Goal: Information Seeking & Learning: Learn about a topic

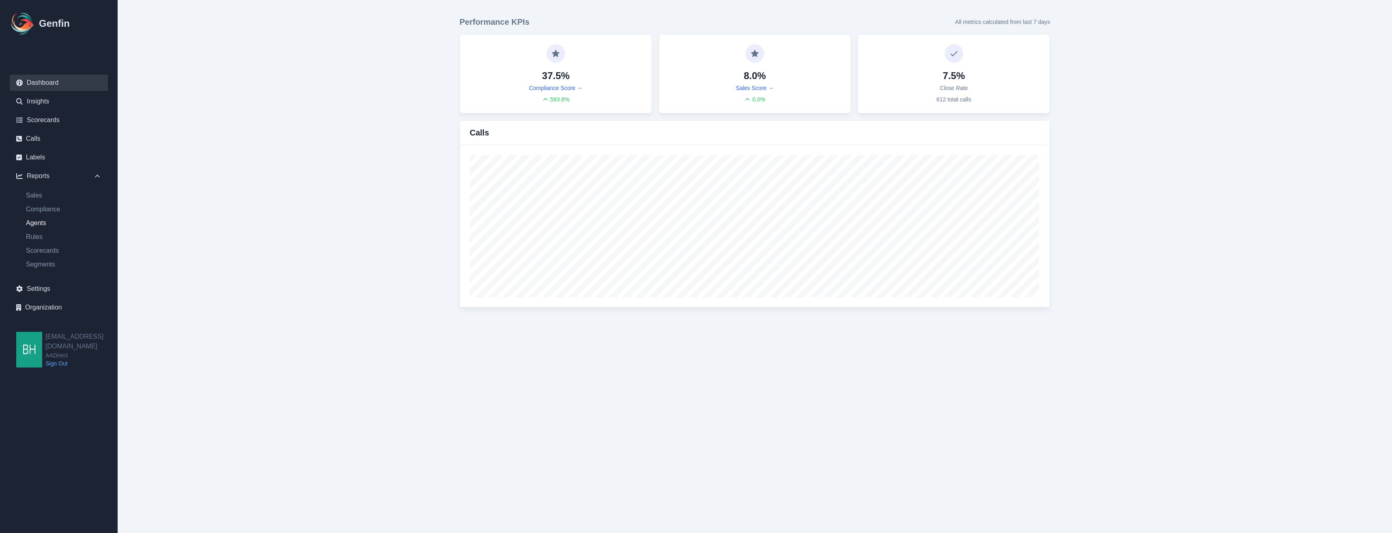
click at [37, 221] on link "Agents" at bounding box center [63, 223] width 88 height 10
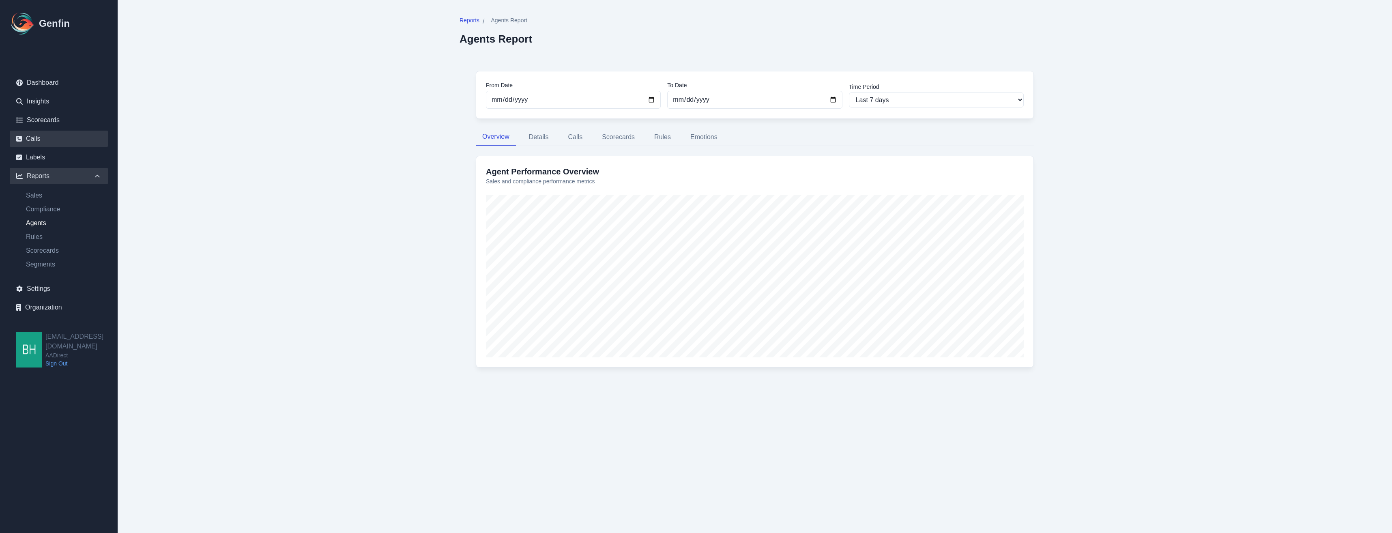
click at [28, 135] on link "Calls" at bounding box center [59, 139] width 98 height 16
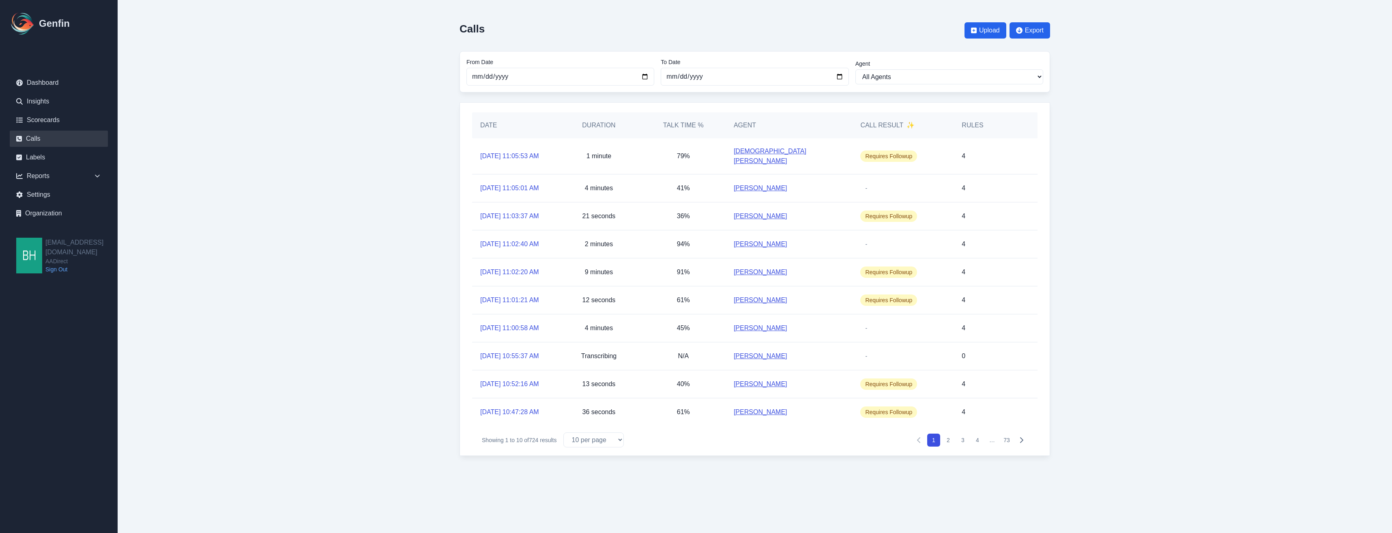
click at [745, 351] on link "[PERSON_NAME]" at bounding box center [761, 356] width 54 height 10
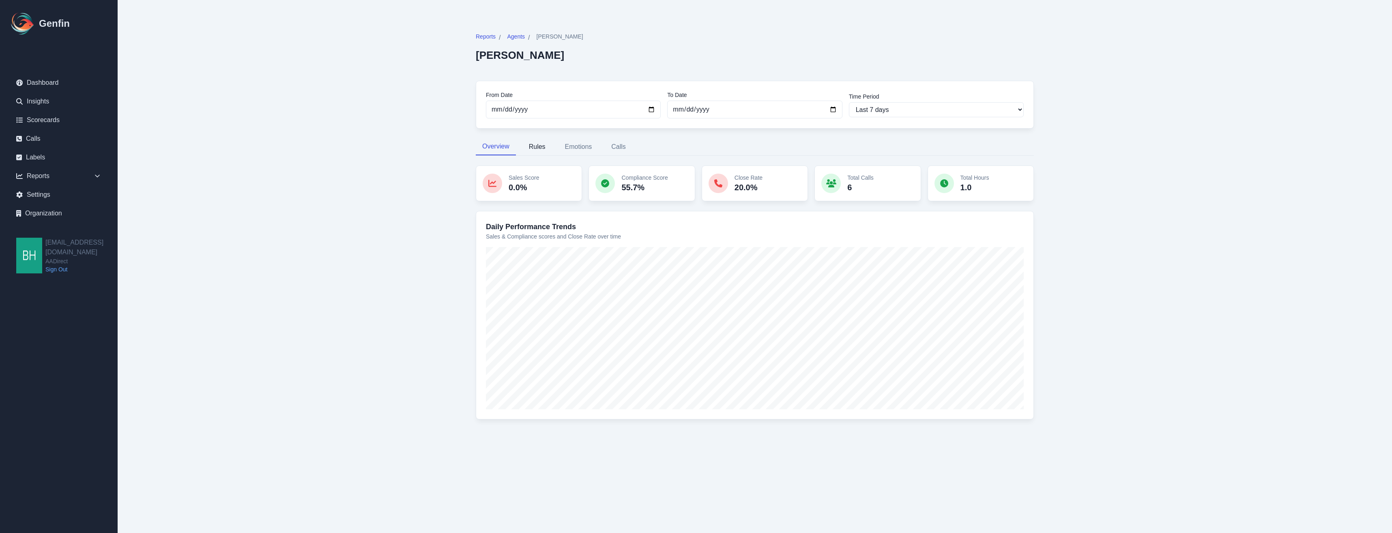
click at [535, 148] on button "Rules" at bounding box center [537, 146] width 30 height 17
select select "144"
select select "170"
select select "1108"
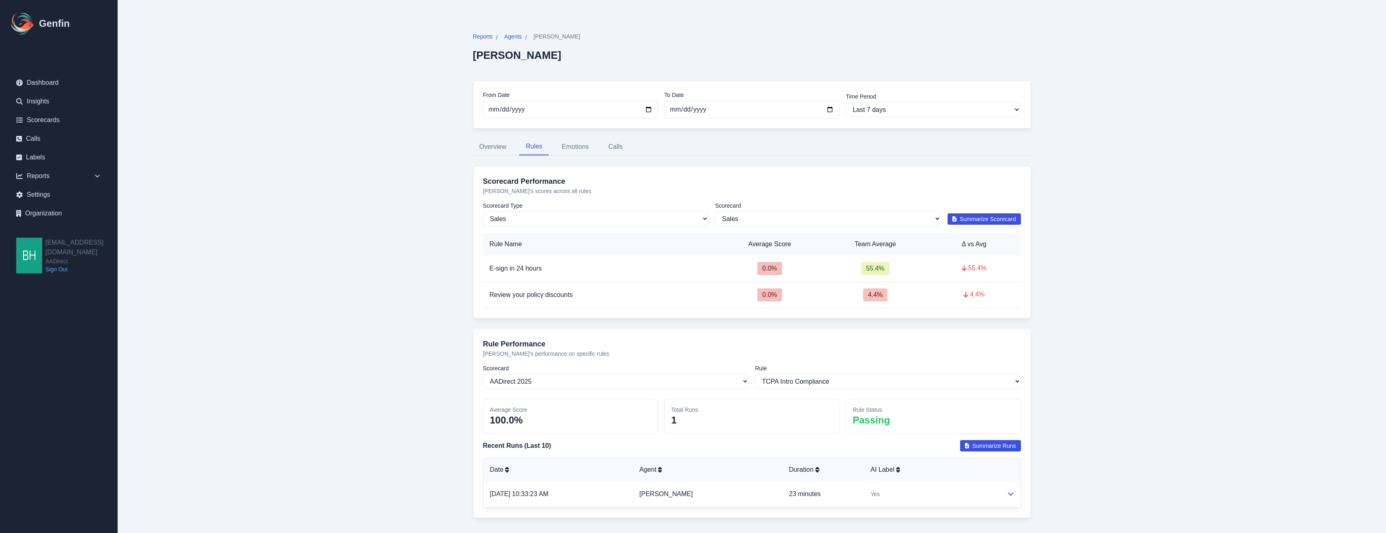
click at [978, 213] on button "Summarize Scorecard" at bounding box center [984, 218] width 73 height 11
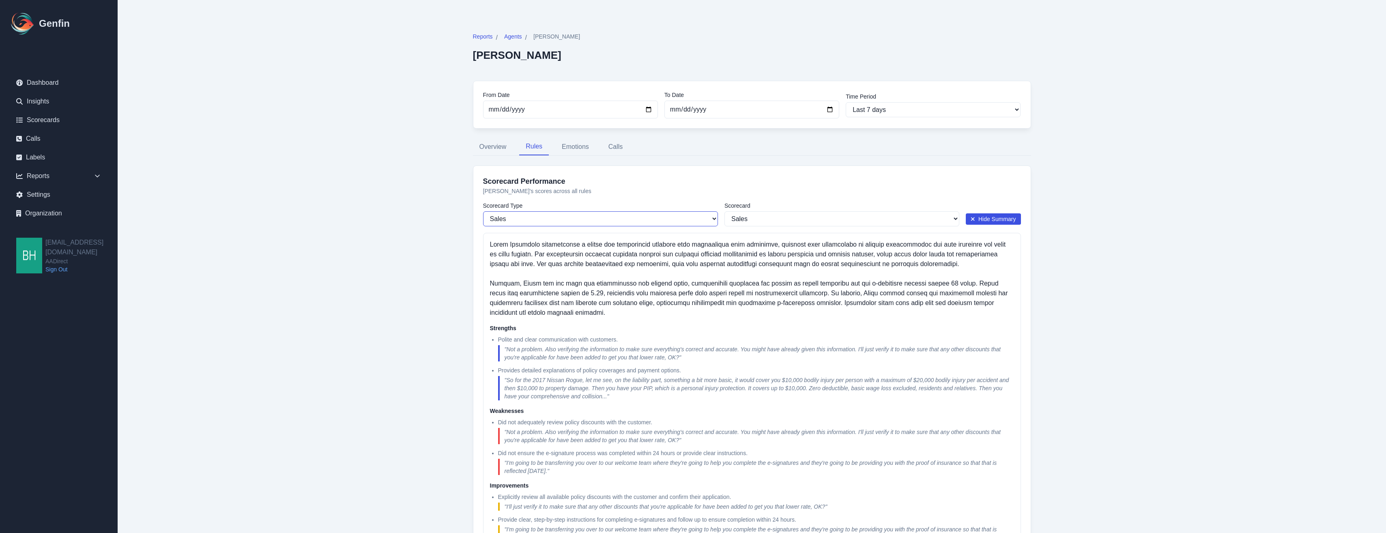
click at [717, 220] on select "Sales Compliance" at bounding box center [600, 218] width 235 height 15
select select "compliance"
click at [483, 211] on select "Sales Compliance" at bounding box center [600, 218] width 235 height 15
select select "170"
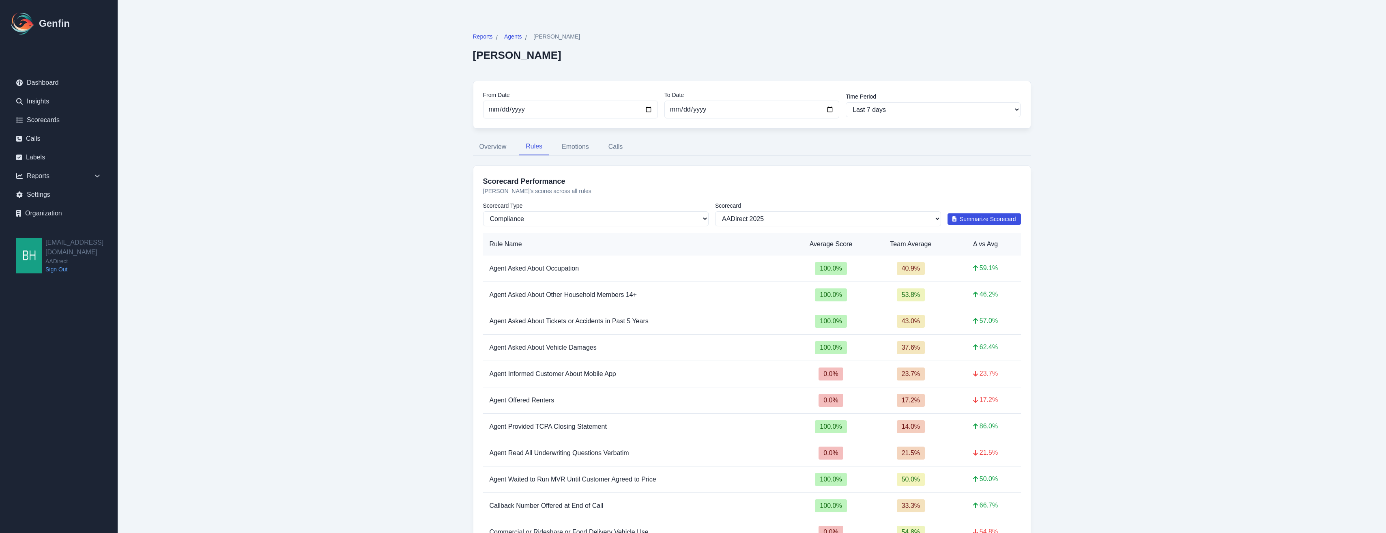
click at [984, 220] on span "Summarize Scorecard" at bounding box center [988, 219] width 56 height 8
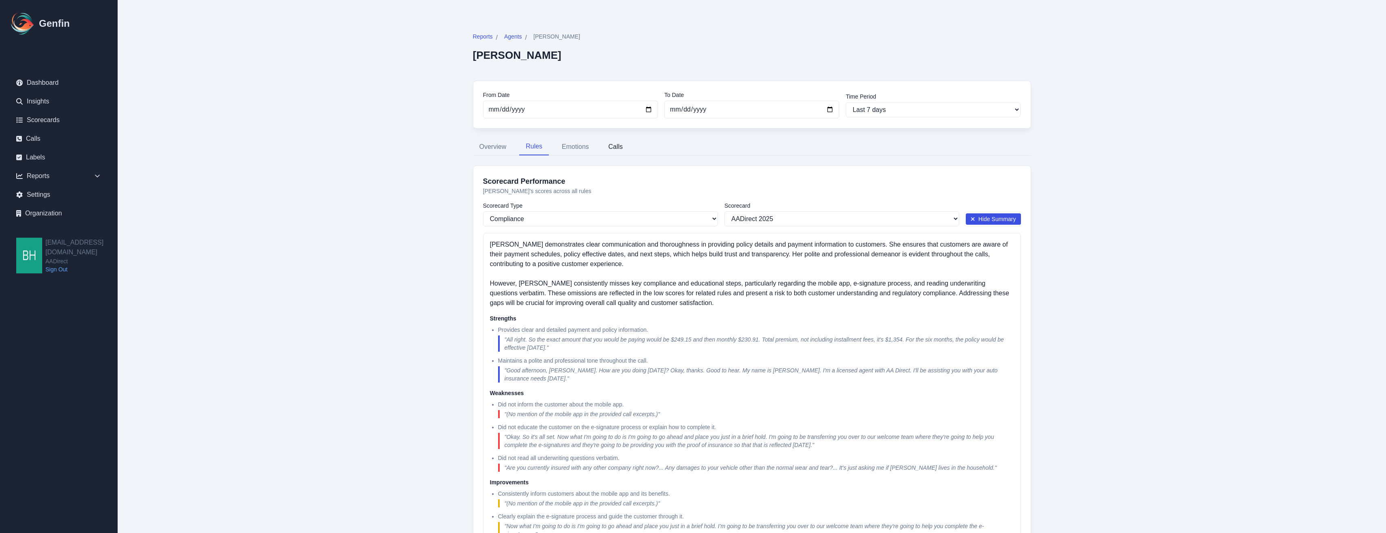
click at [618, 150] on button "Calls" at bounding box center [616, 146] width 28 height 17
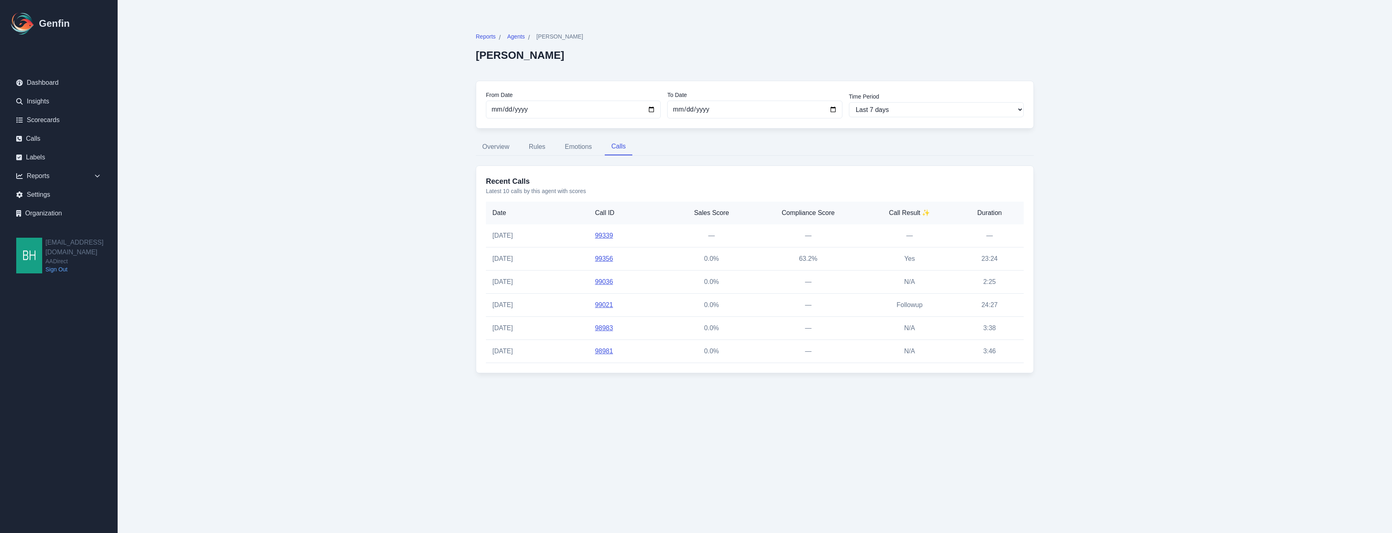
click at [599, 260] on link "99356" at bounding box center [604, 258] width 18 height 7
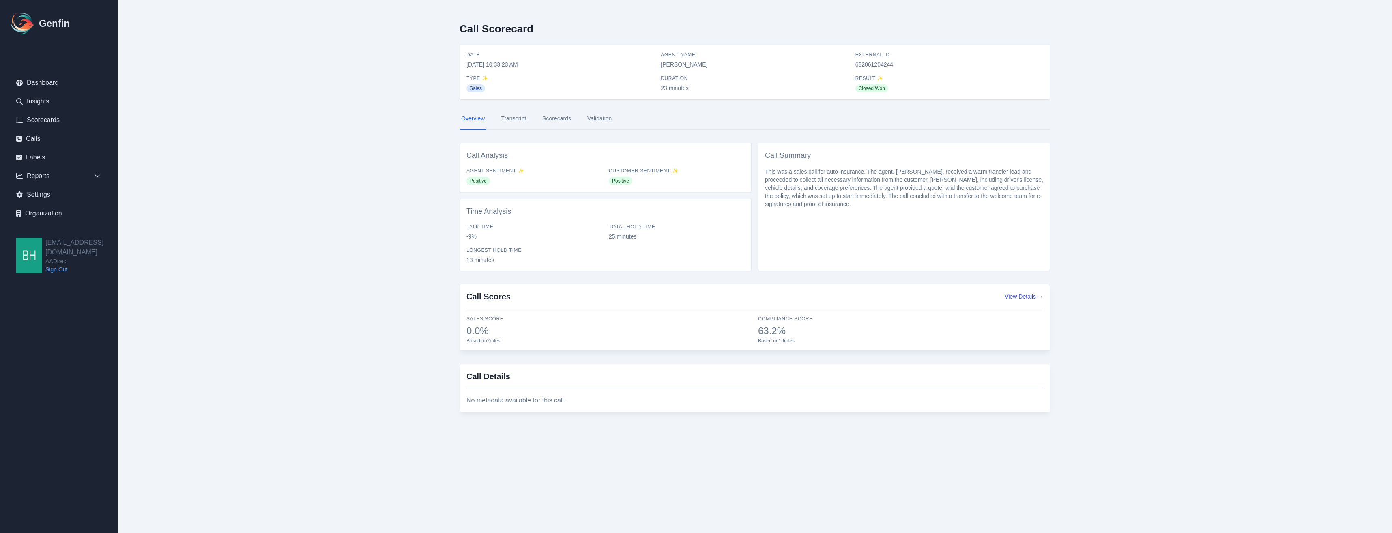
click at [518, 120] on link "Transcript" at bounding box center [513, 119] width 28 height 22
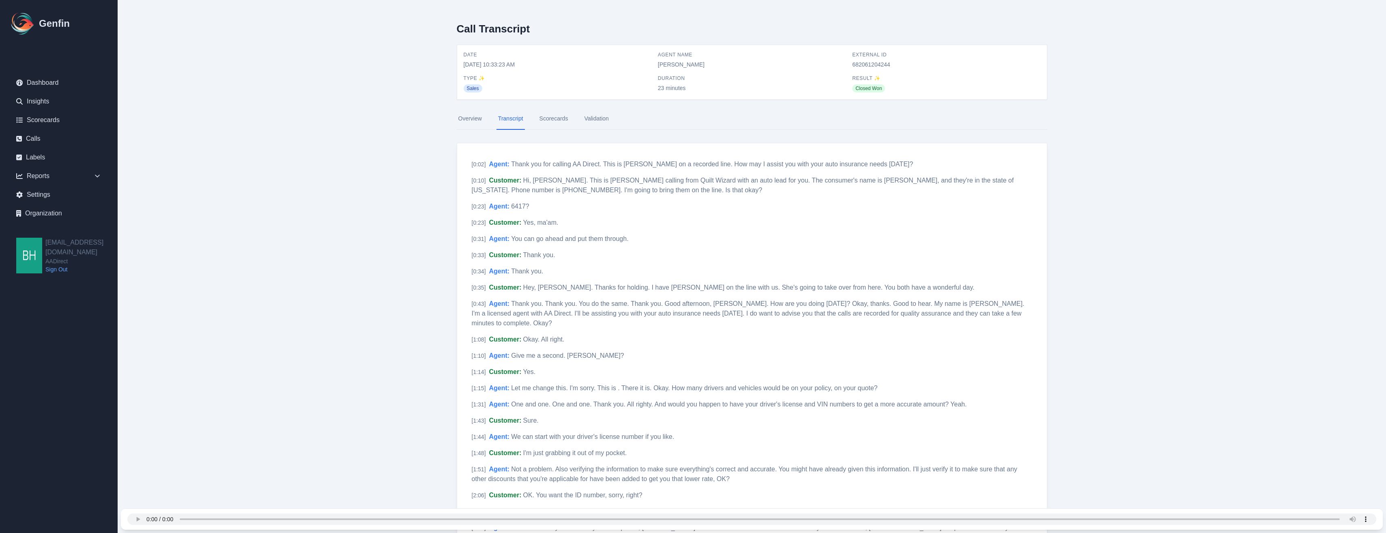
click at [464, 118] on link "Overview" at bounding box center [470, 119] width 27 height 22
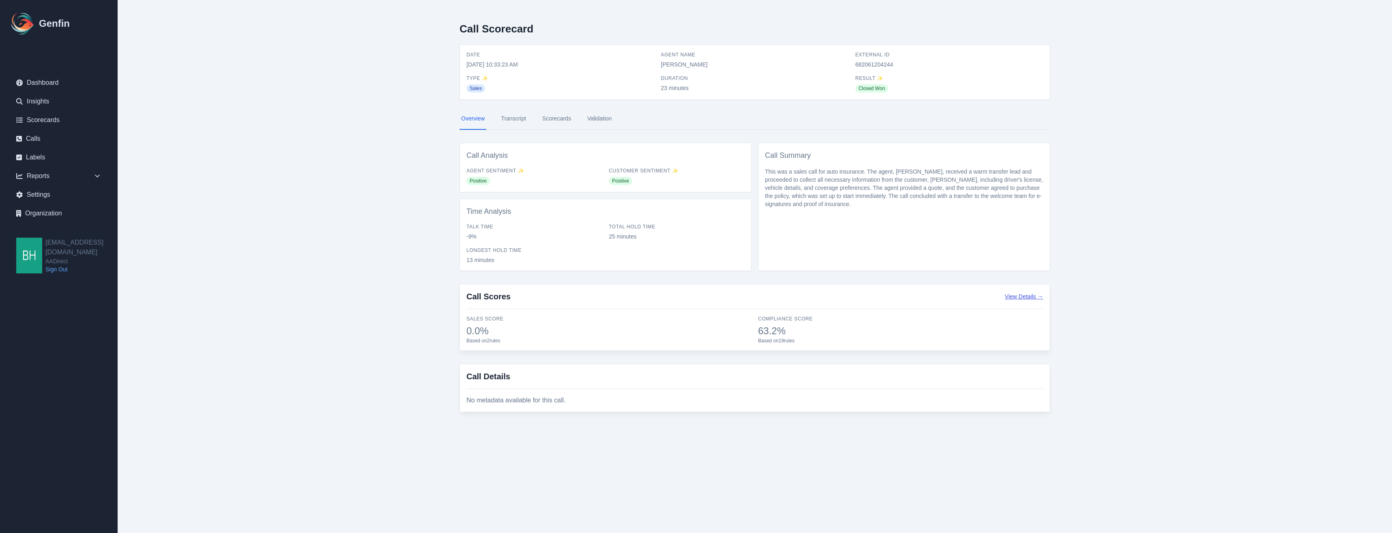
click at [1012, 297] on button "View Details →" at bounding box center [1024, 296] width 39 height 8
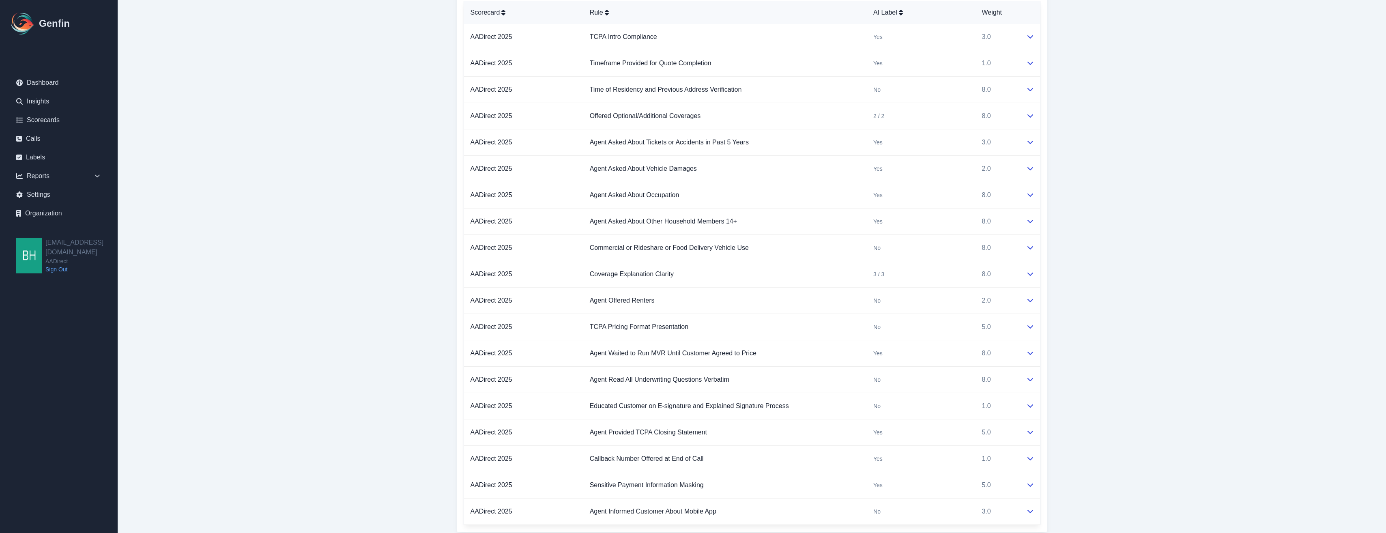
scroll to position [410, 0]
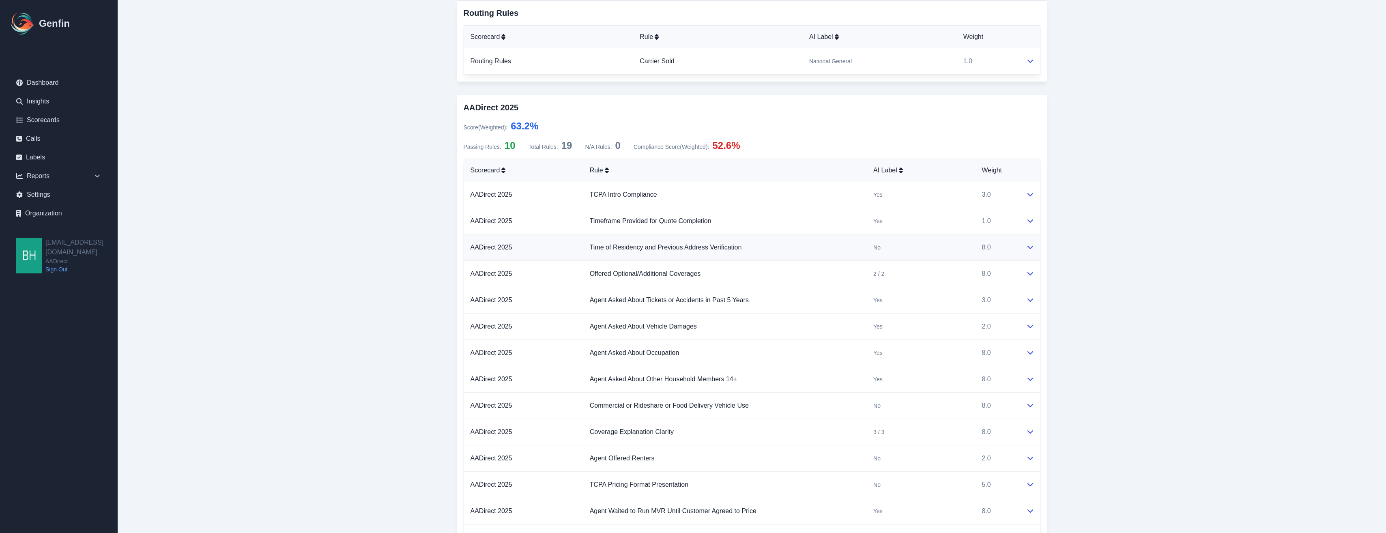
click at [1030, 247] on icon at bounding box center [1030, 247] width 6 height 6
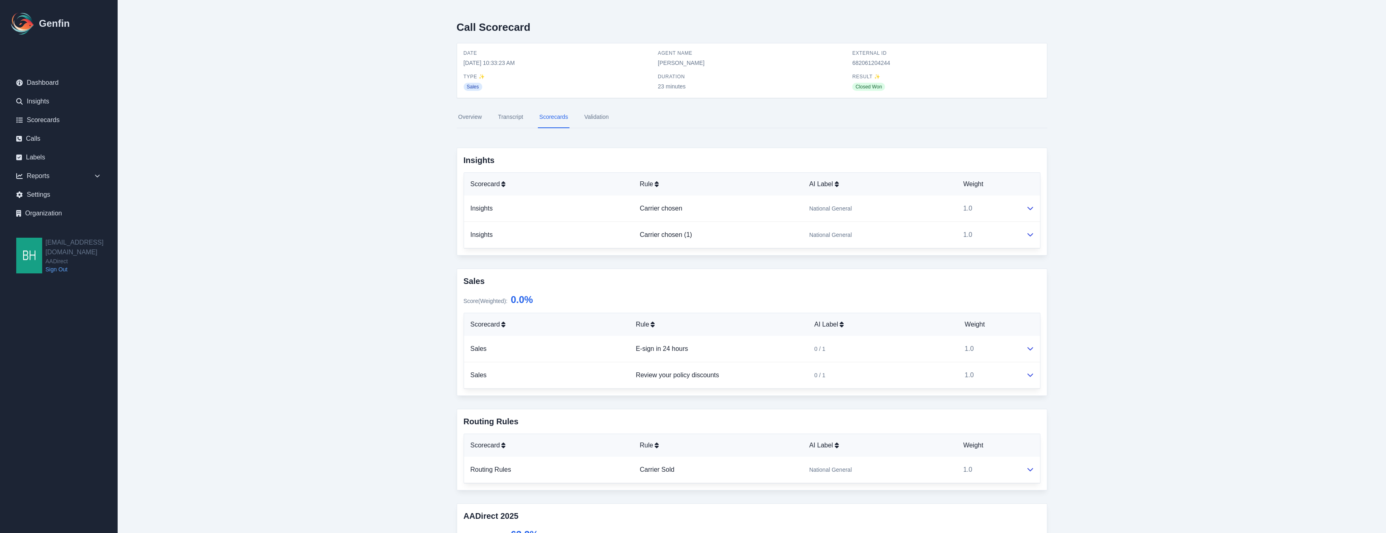
scroll to position [0, 0]
click at [517, 122] on link "Transcript" at bounding box center [510, 119] width 28 height 22
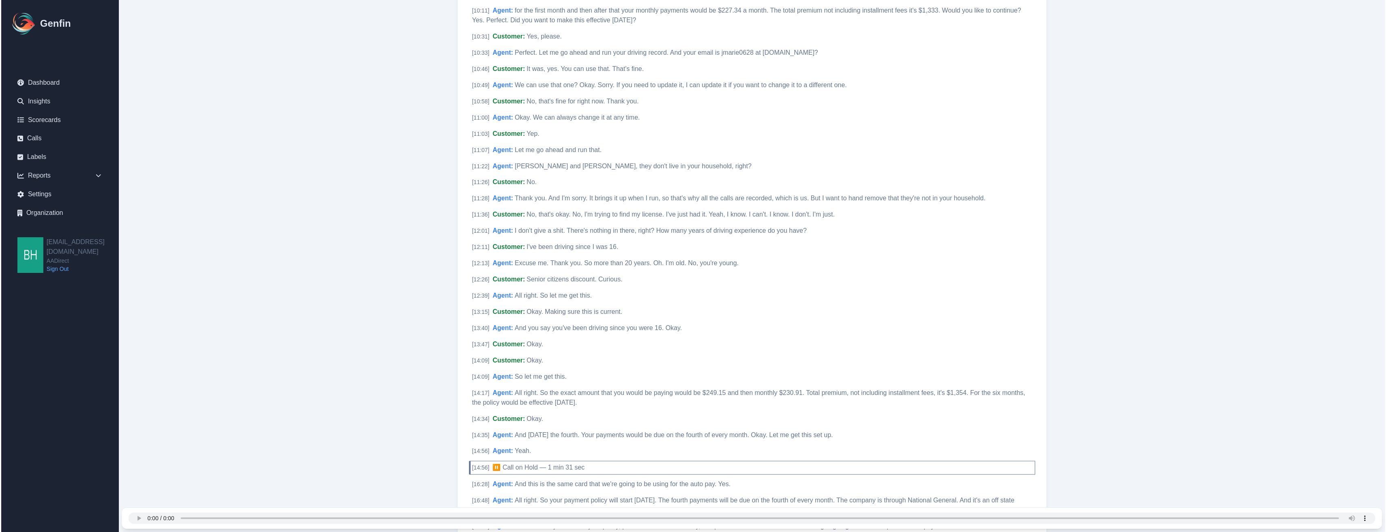
scroll to position [51, 0]
